Goal: Task Accomplishment & Management: Manage account settings

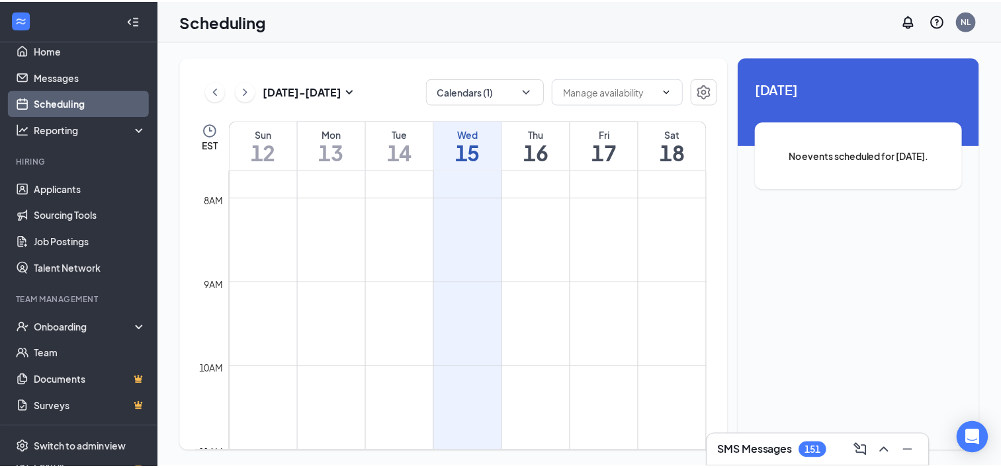
scroll to position [9, 0]
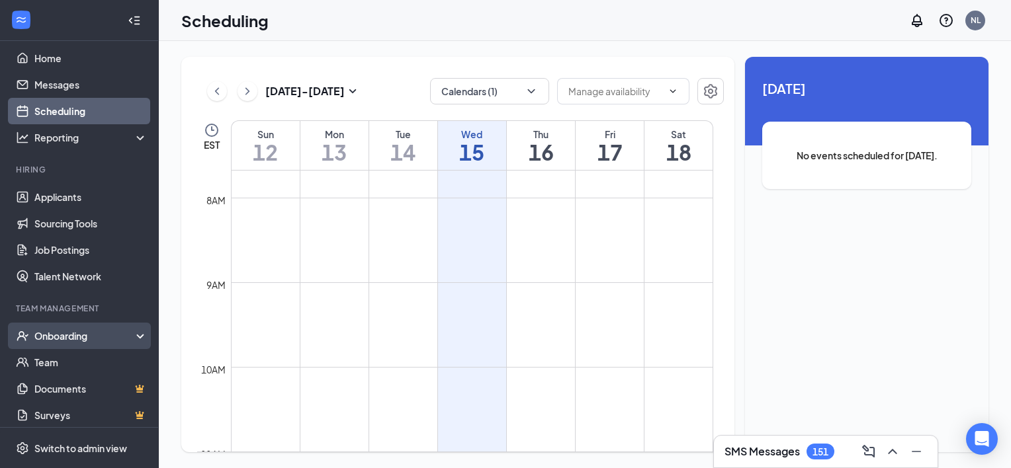
click at [69, 333] on div "Onboarding" at bounding box center [85, 335] width 102 height 13
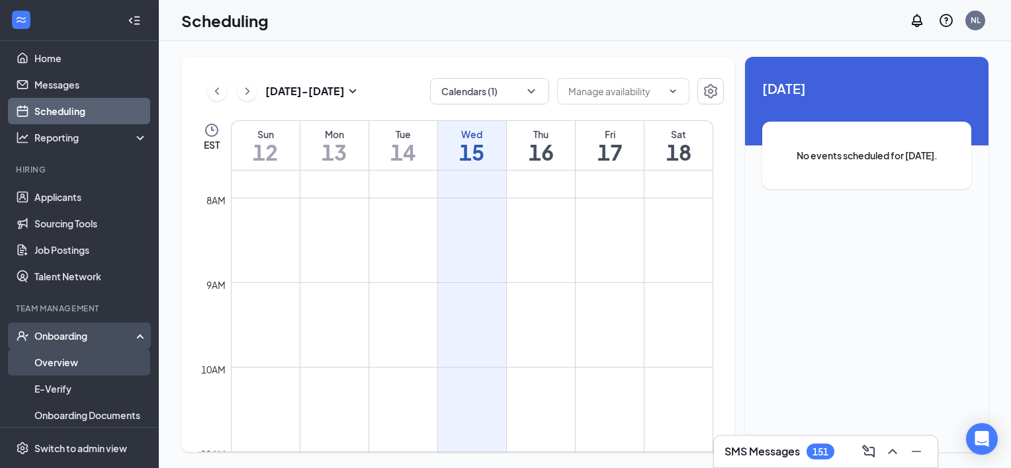
click at [42, 361] on link "Overview" at bounding box center [90, 362] width 113 height 26
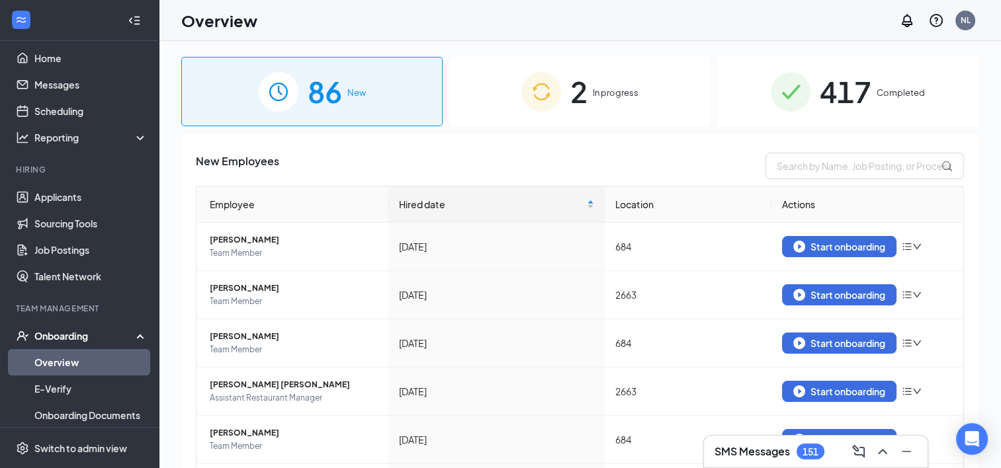
click at [584, 100] on div "2 In progress" at bounding box center [579, 91] width 261 height 69
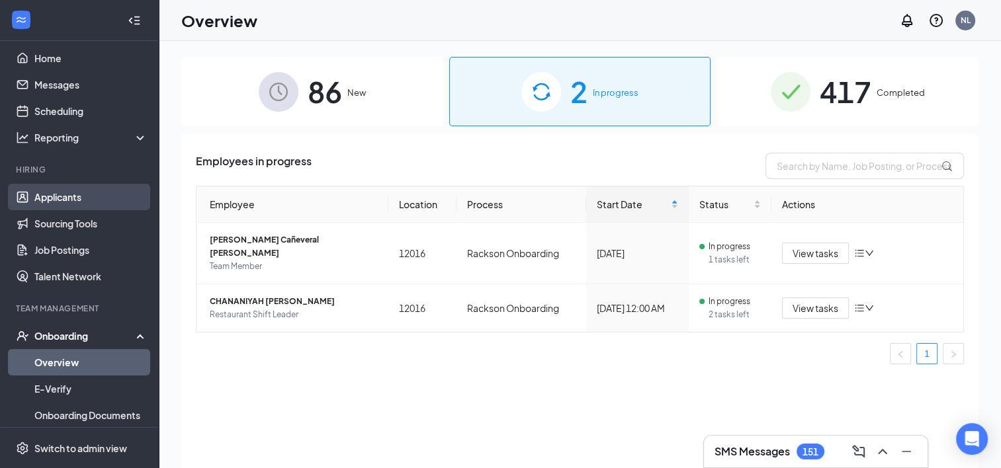
click at [54, 198] on link "Applicants" at bounding box center [90, 197] width 113 height 26
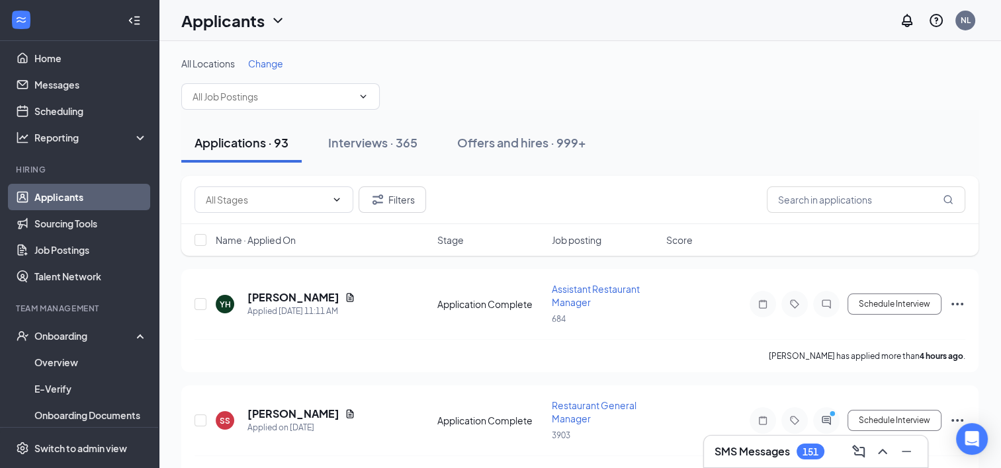
click at [275, 67] on span "Change" at bounding box center [265, 64] width 35 height 12
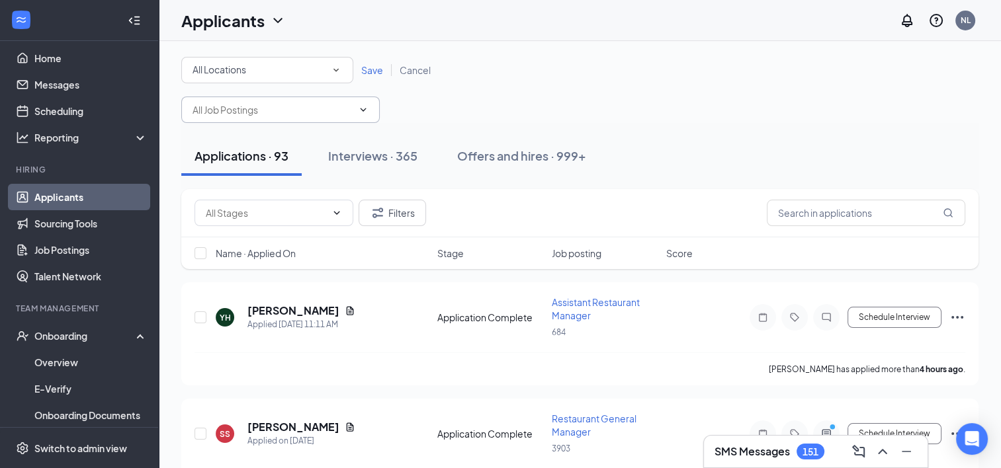
click at [367, 116] on span at bounding box center [280, 110] width 198 height 26
click at [358, 114] on icon "ChevronDown" at bounding box center [363, 110] width 11 height 11
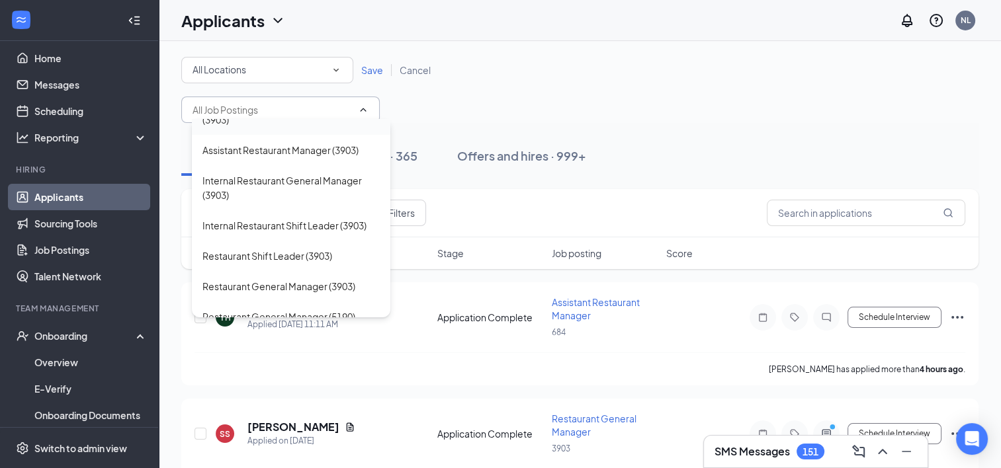
scroll to position [1125, 0]
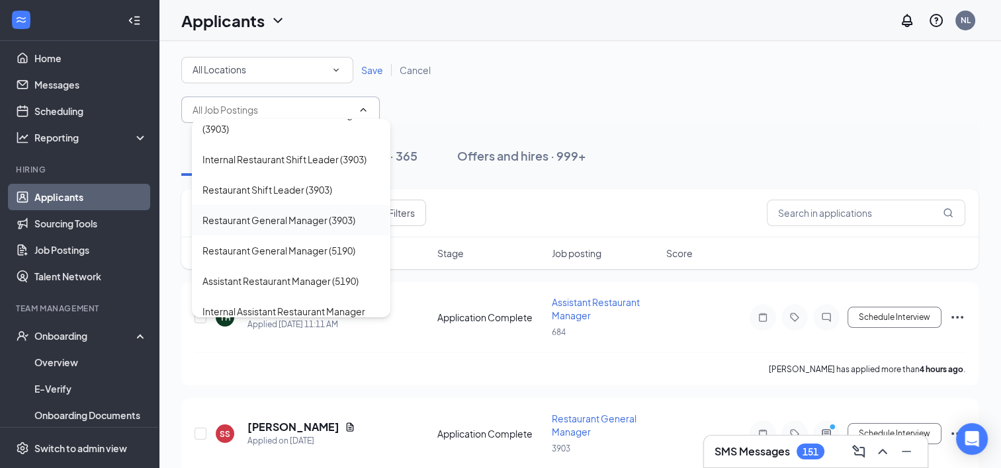
click at [271, 228] on div "Restaurant General Manager (3903)" at bounding box center [278, 220] width 153 height 15
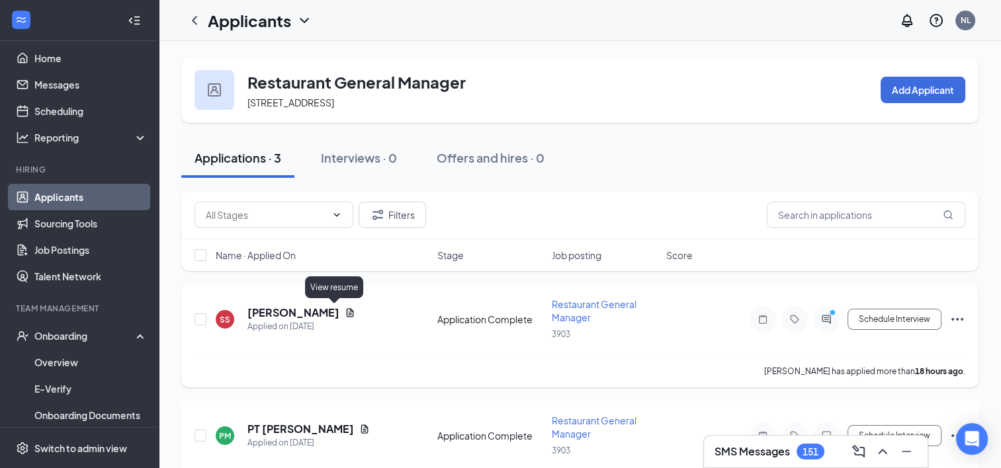
click at [345, 311] on icon "Document" at bounding box center [350, 313] width 11 height 11
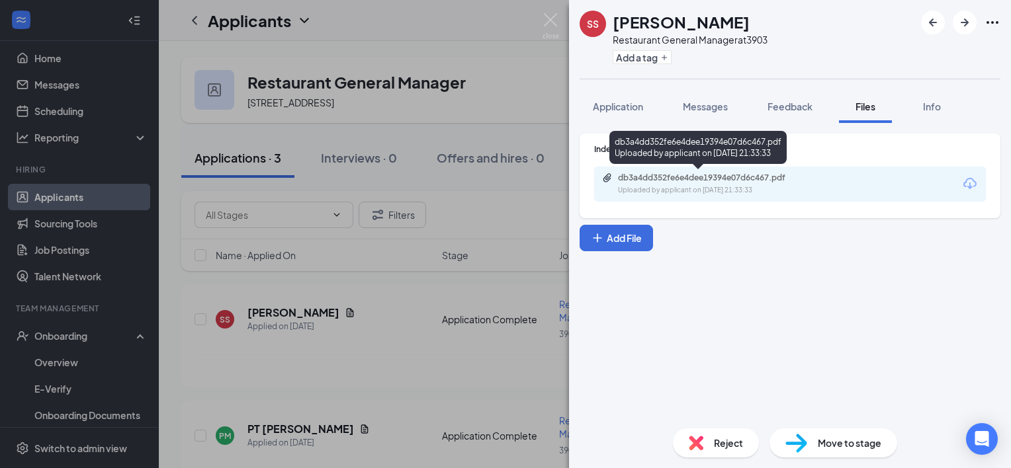
click at [664, 177] on div "db3a4dd352fe6e4dee19394e07d6c467.pdf" at bounding box center [710, 178] width 185 height 11
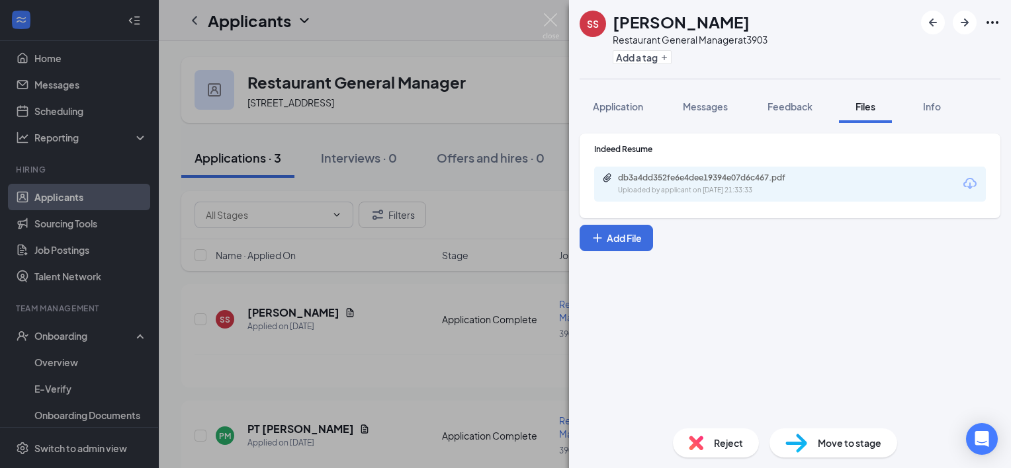
click at [712, 437] on div "Reject" at bounding box center [716, 443] width 86 height 29
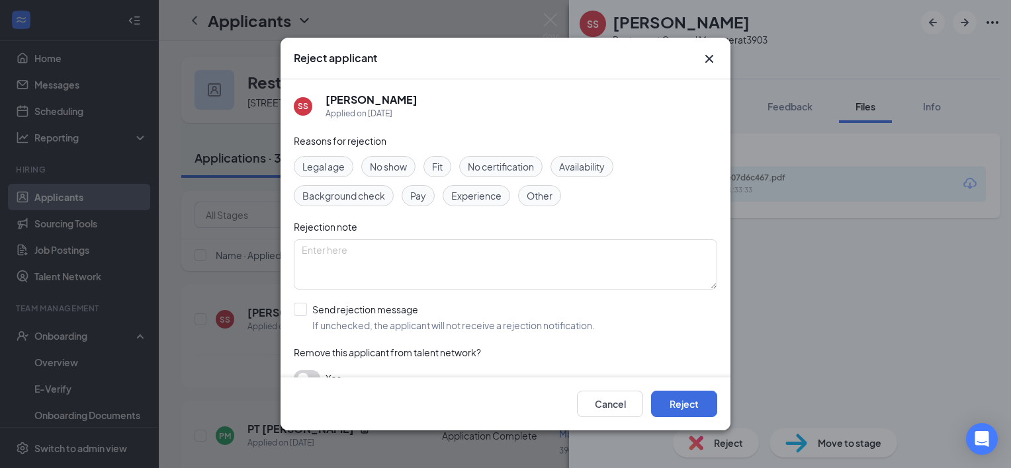
click at [494, 195] on span "Experience" at bounding box center [476, 196] width 50 height 15
click at [679, 402] on button "Reject" at bounding box center [684, 404] width 66 height 26
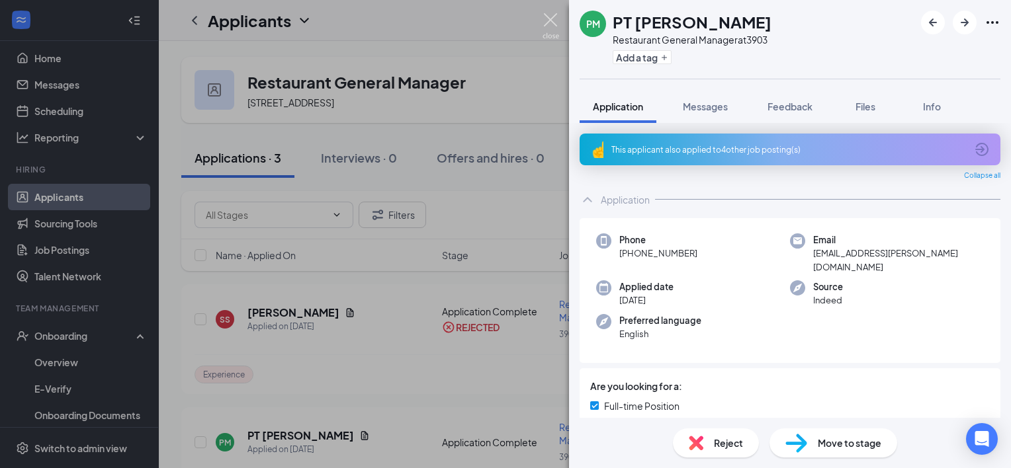
drag, startPoint x: 548, startPoint y: 29, endPoint x: 552, endPoint y: 48, distance: 18.8
click at [548, 30] on img at bounding box center [550, 26] width 17 height 26
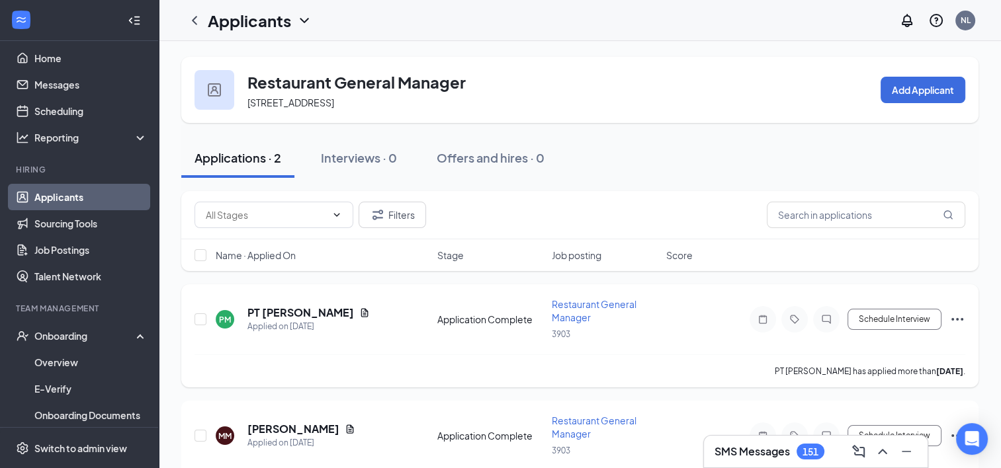
click at [339, 317] on div "PT [PERSON_NAME]" at bounding box center [308, 313] width 122 height 15
click at [359, 310] on icon "Document" at bounding box center [364, 313] width 11 height 11
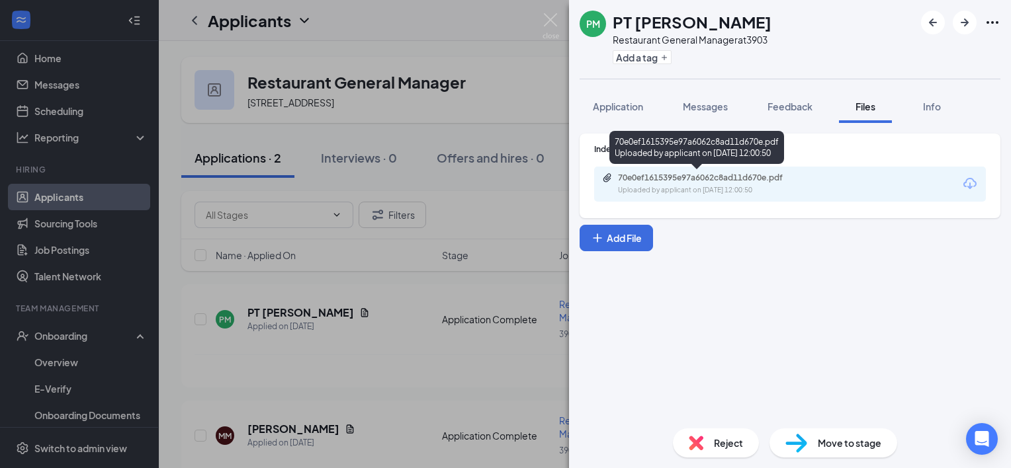
click at [651, 175] on div "70e0ef1615395e97a6062c8ad11d670e.pdf" at bounding box center [710, 178] width 185 height 11
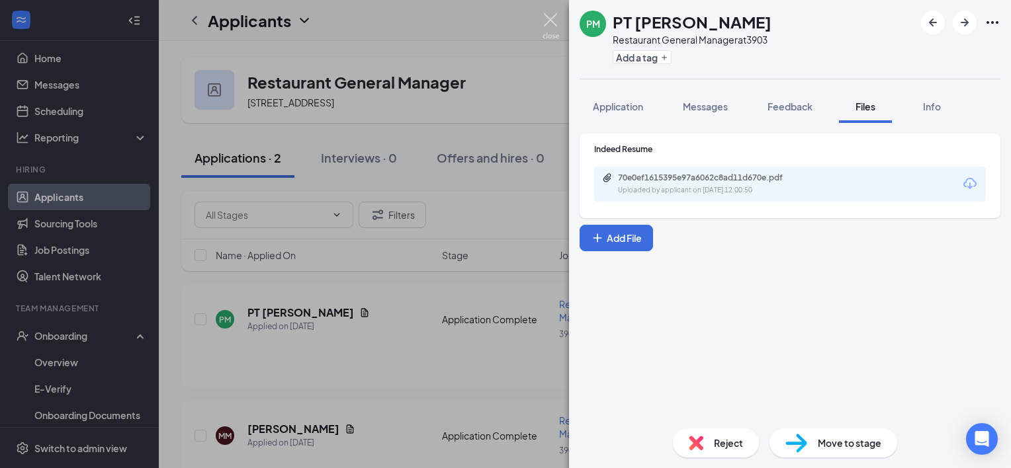
click at [548, 26] on img at bounding box center [550, 26] width 17 height 26
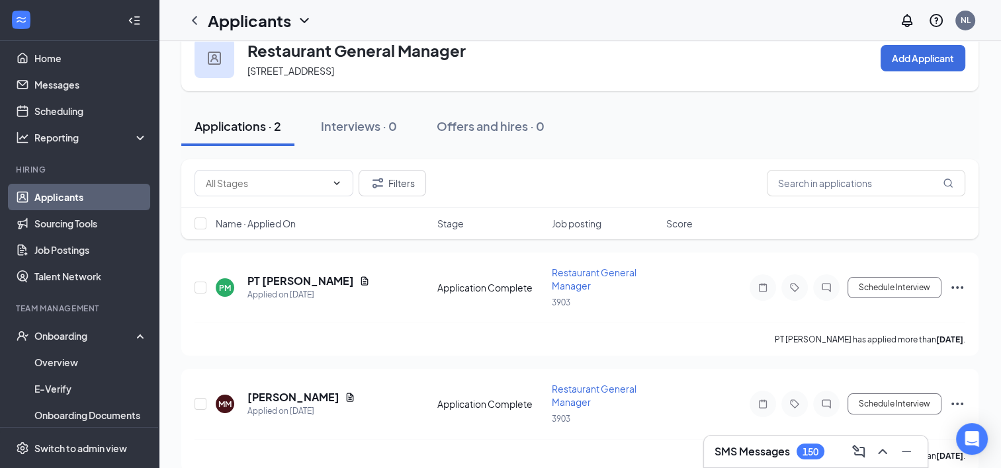
scroll to position [48, 0]
